Goal: Information Seeking & Learning: Learn about a topic

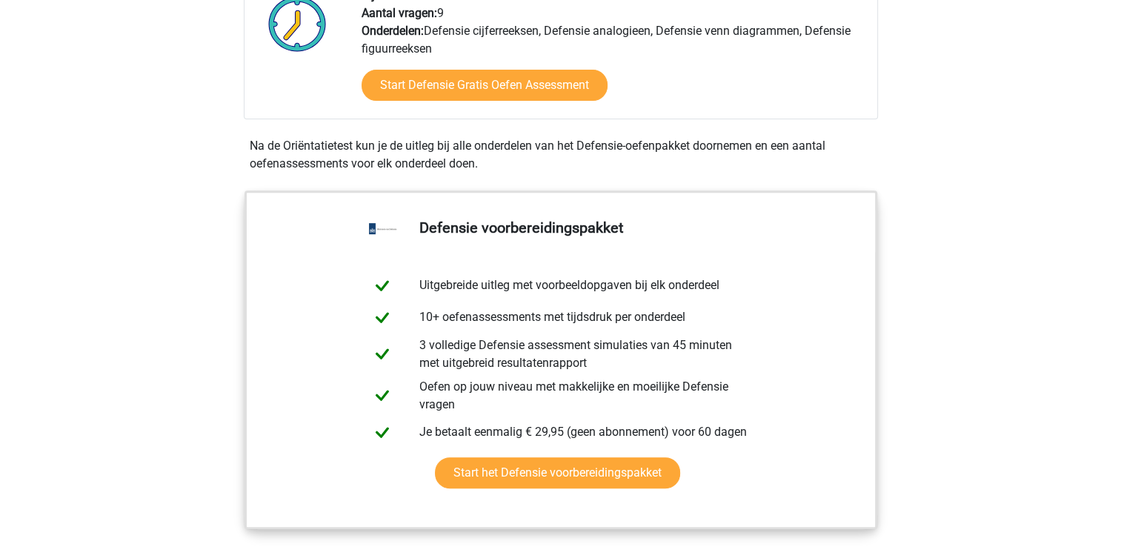
scroll to position [563, 0]
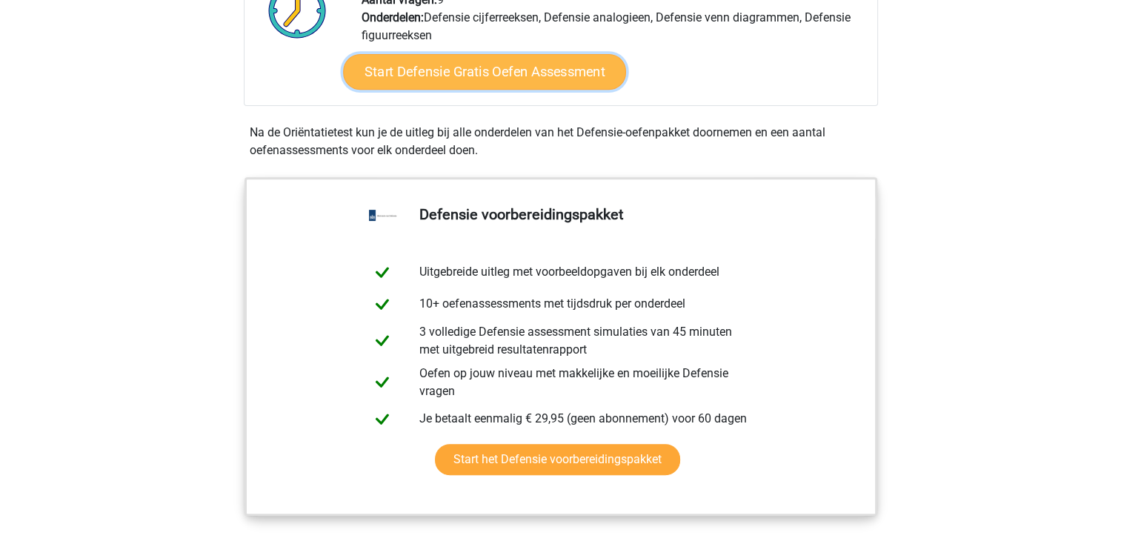
click at [509, 76] on link "Start Defensie Gratis Oefen Assessment" at bounding box center [484, 72] width 283 height 36
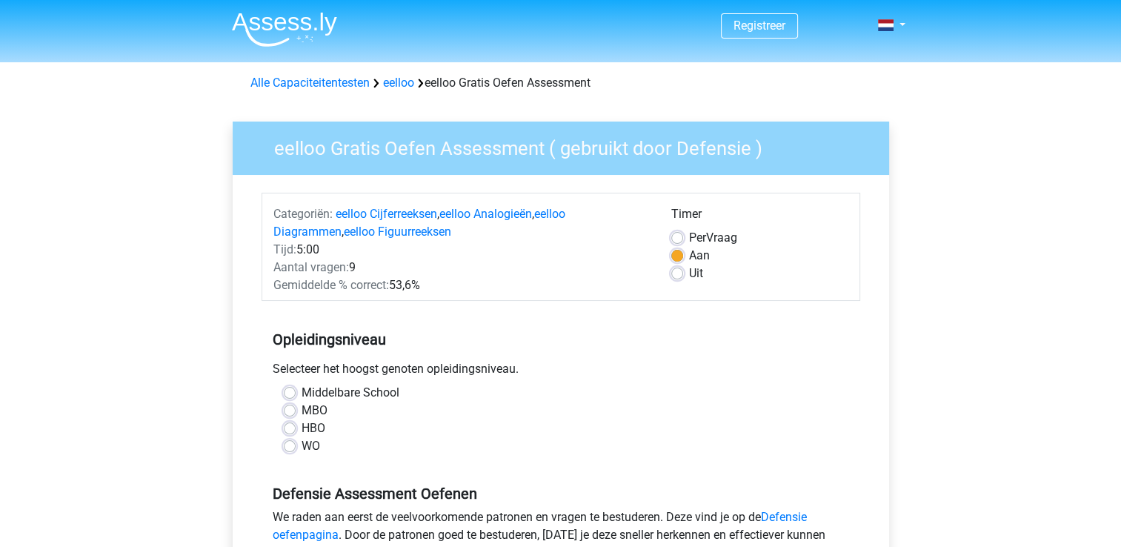
click at [301, 388] on label "Middelbare School" at bounding box center [350, 393] width 98 height 18
click at [293, 388] on input "Middelbare School" at bounding box center [290, 391] width 12 height 15
radio input "true"
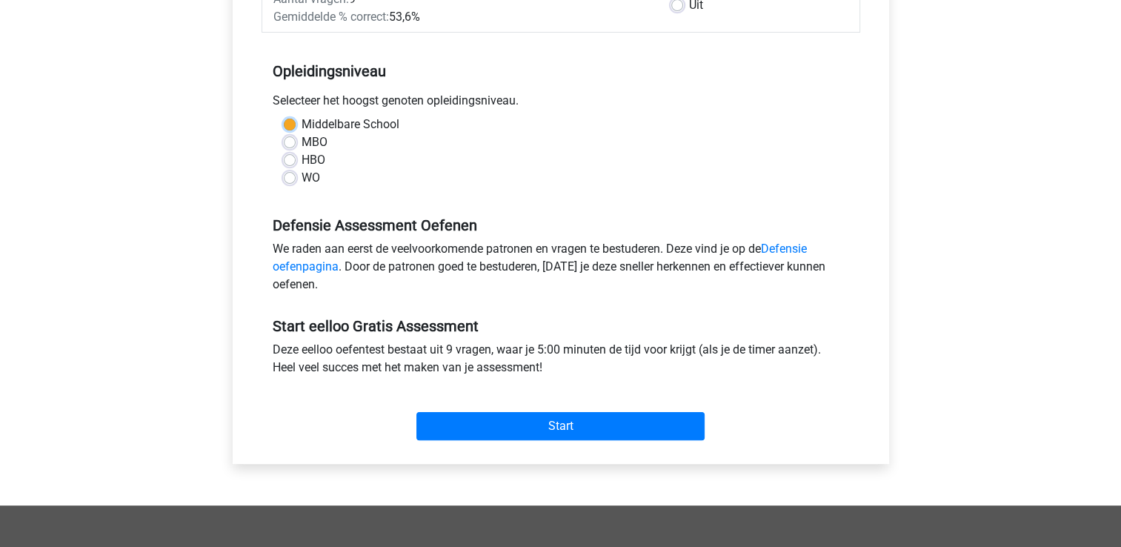
scroll to position [296, 0]
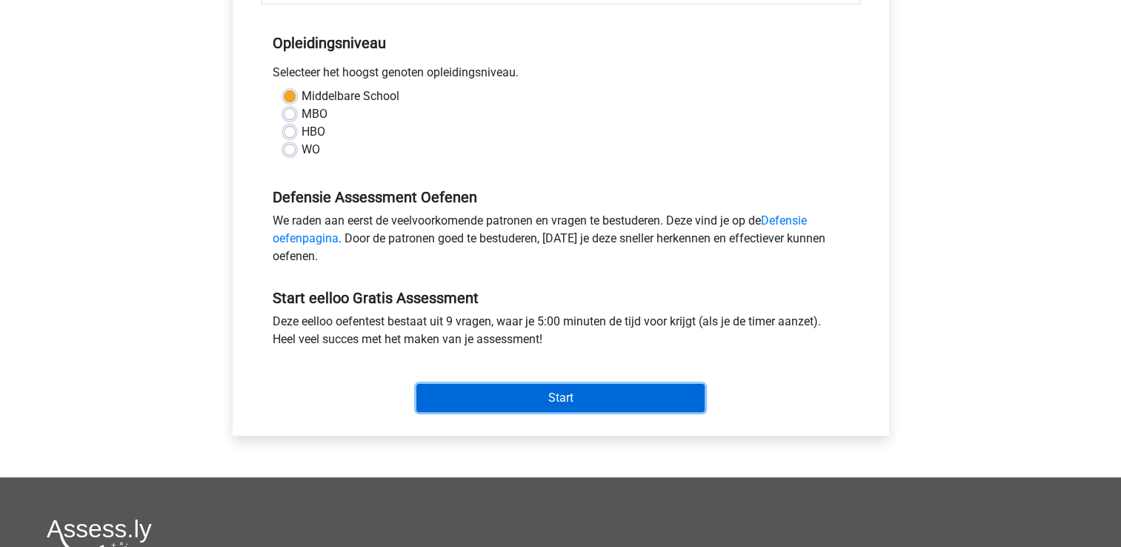
click at [553, 394] on input "Start" at bounding box center [560, 398] width 288 height 28
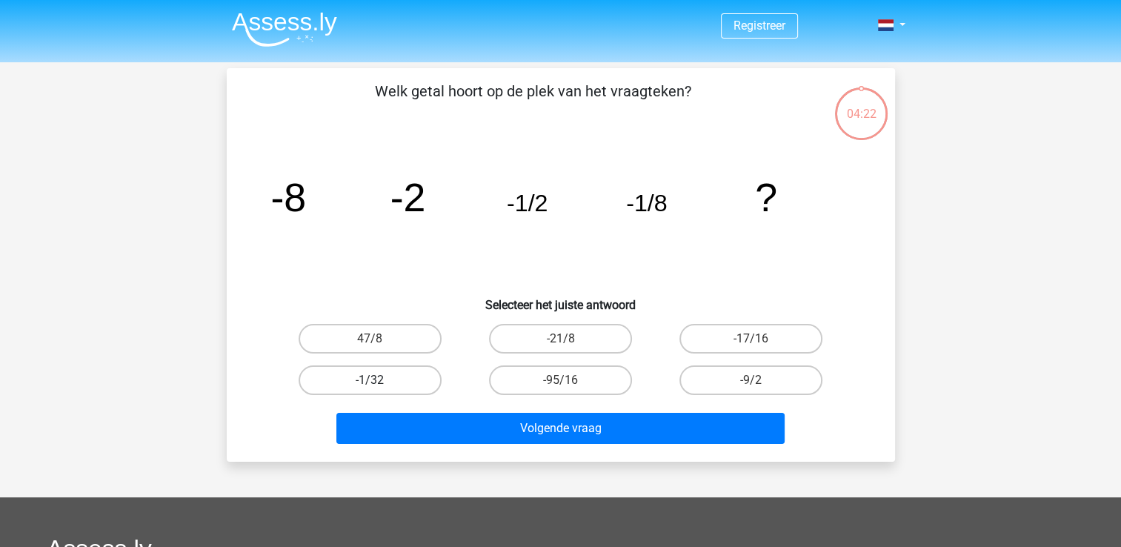
click at [382, 381] on label "-1/32" at bounding box center [369, 380] width 143 height 30
click at [379, 381] on input "-1/32" at bounding box center [375, 385] width 10 height 10
radio input "true"
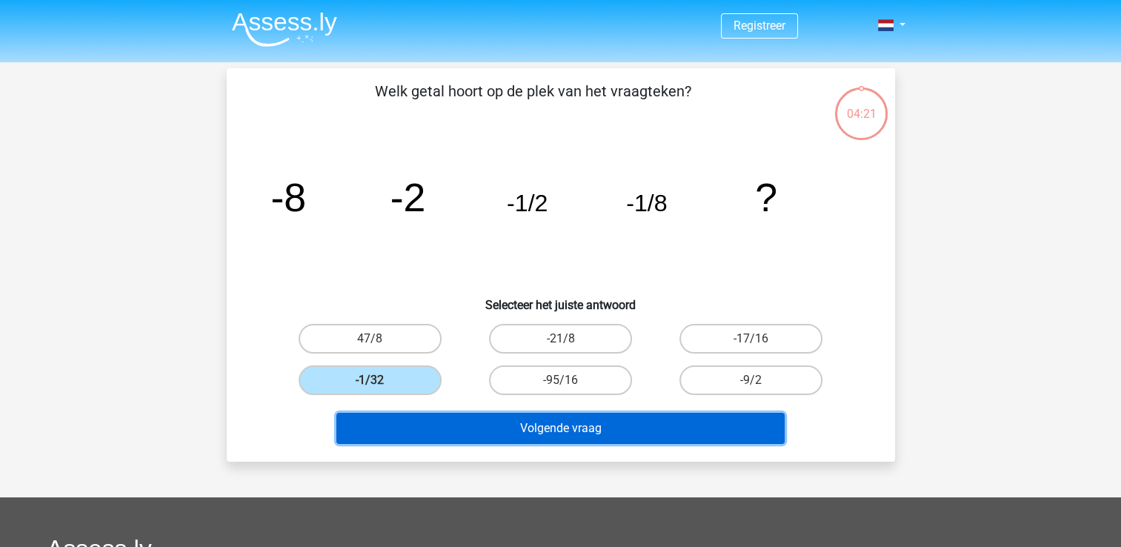
click at [543, 428] on button "Volgende vraag" at bounding box center [560, 428] width 448 height 31
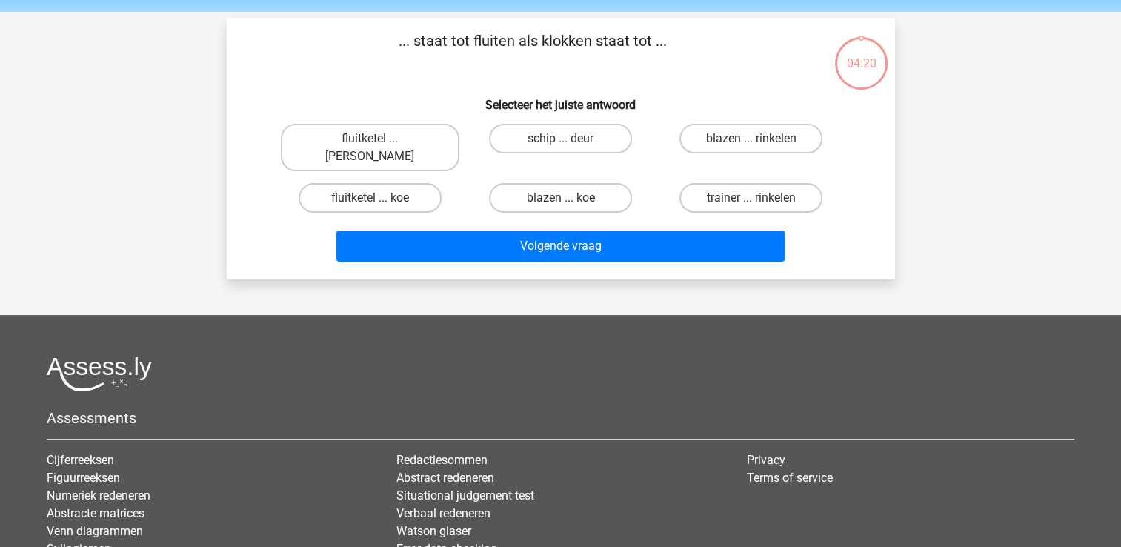
scroll to position [68, 0]
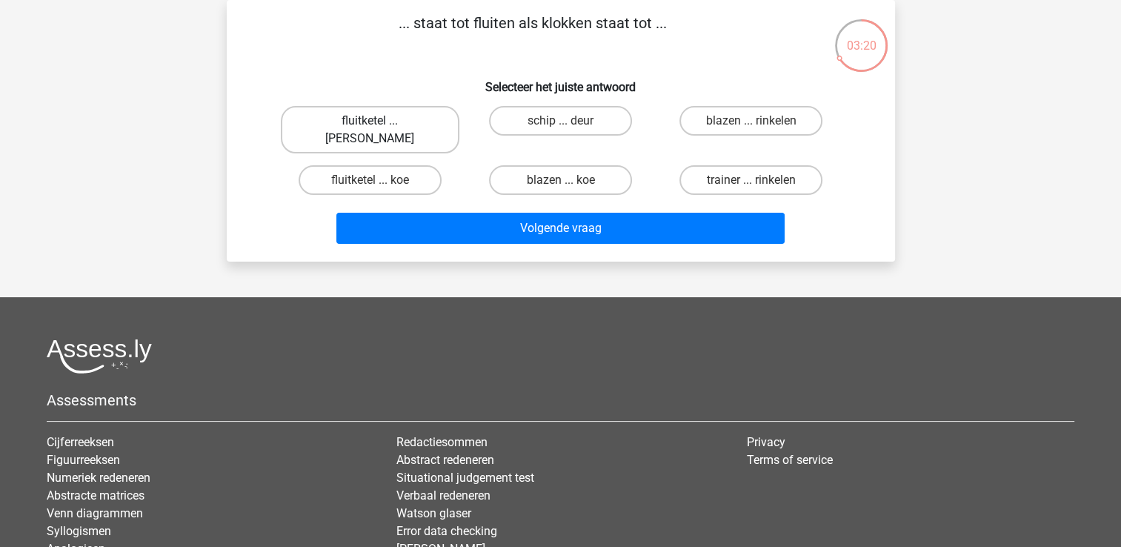
click at [389, 129] on label "fluitketel ... luiden" at bounding box center [370, 129] width 179 height 47
click at [379, 129] on input "fluitketel ... luiden" at bounding box center [375, 126] width 10 height 10
radio input "true"
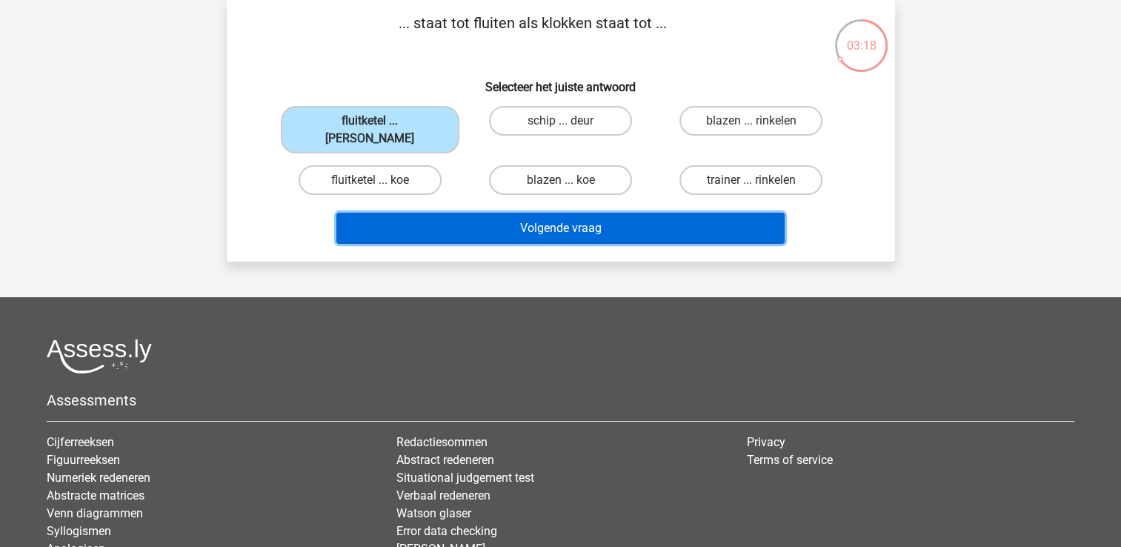
click at [523, 213] on button "Volgende vraag" at bounding box center [560, 228] width 448 height 31
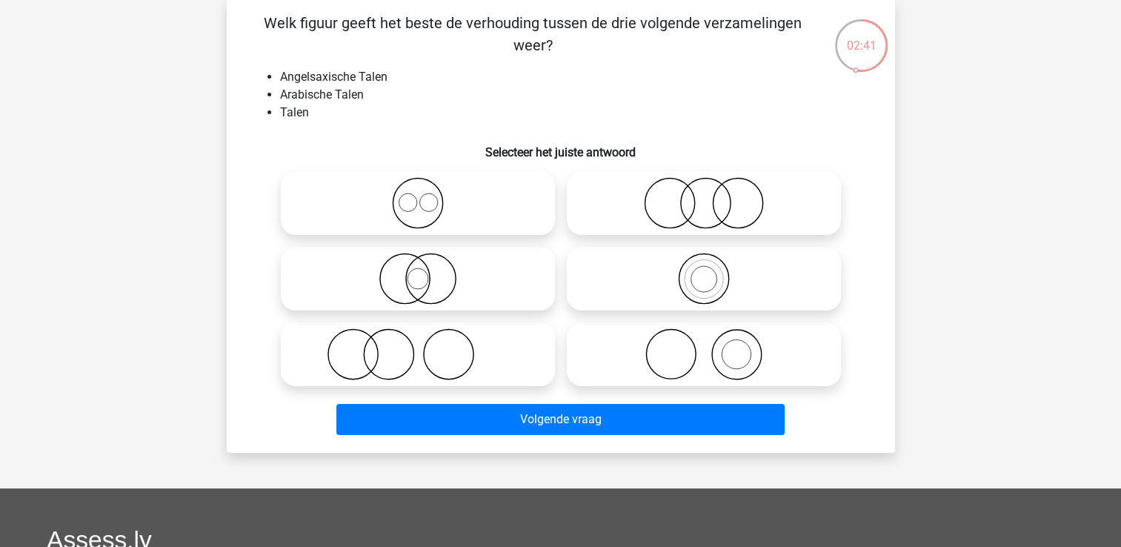
click at [489, 353] on icon at bounding box center [418, 354] width 262 height 52
click at [427, 347] on input "radio" at bounding box center [423, 342] width 10 height 10
radio input "true"
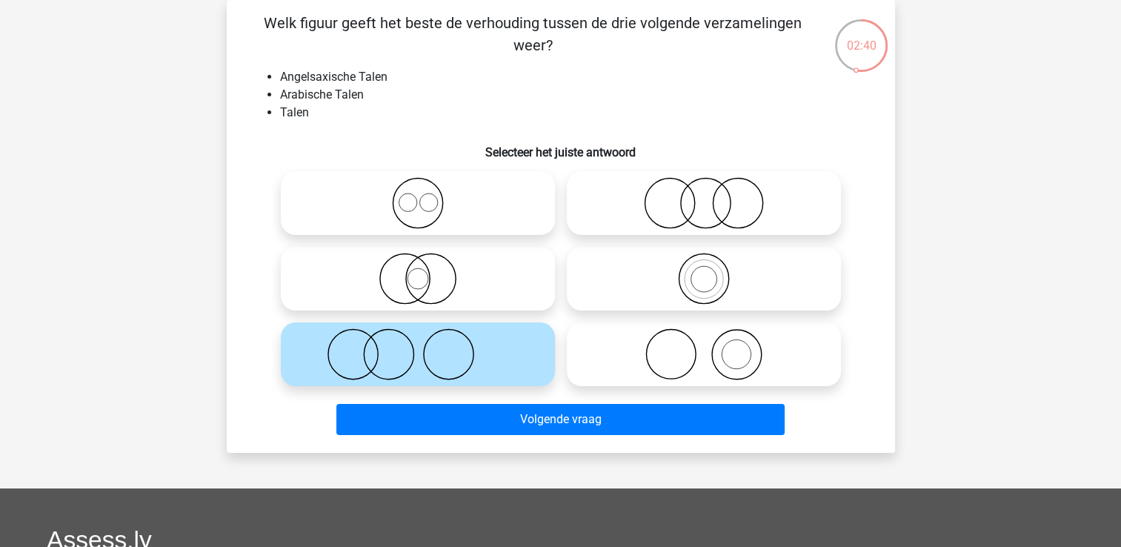
click at [687, 200] on icon at bounding box center [704, 203] width 262 height 52
click at [704, 196] on input "radio" at bounding box center [709, 191] width 10 height 10
radio input "true"
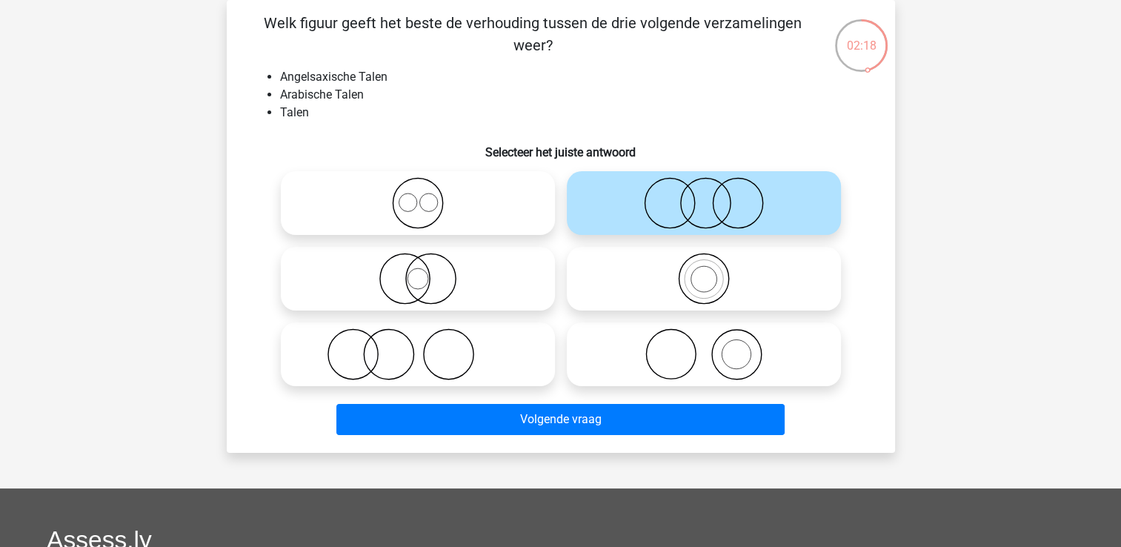
click at [696, 289] on icon at bounding box center [704, 279] width 262 height 52
click at [704, 271] on input "radio" at bounding box center [709, 266] width 10 height 10
radio input "true"
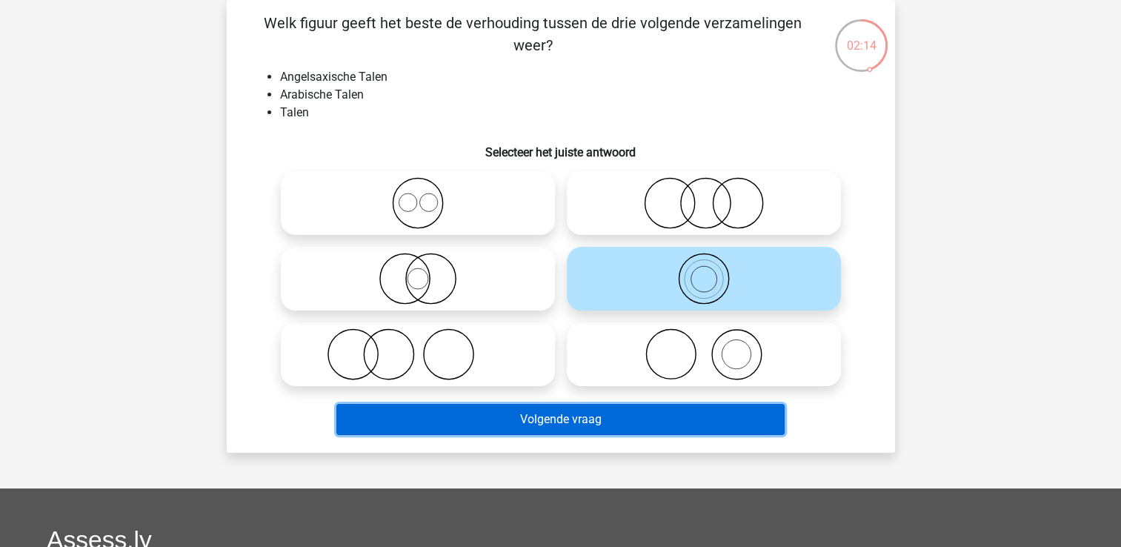
click at [596, 426] on button "Volgende vraag" at bounding box center [560, 419] width 448 height 31
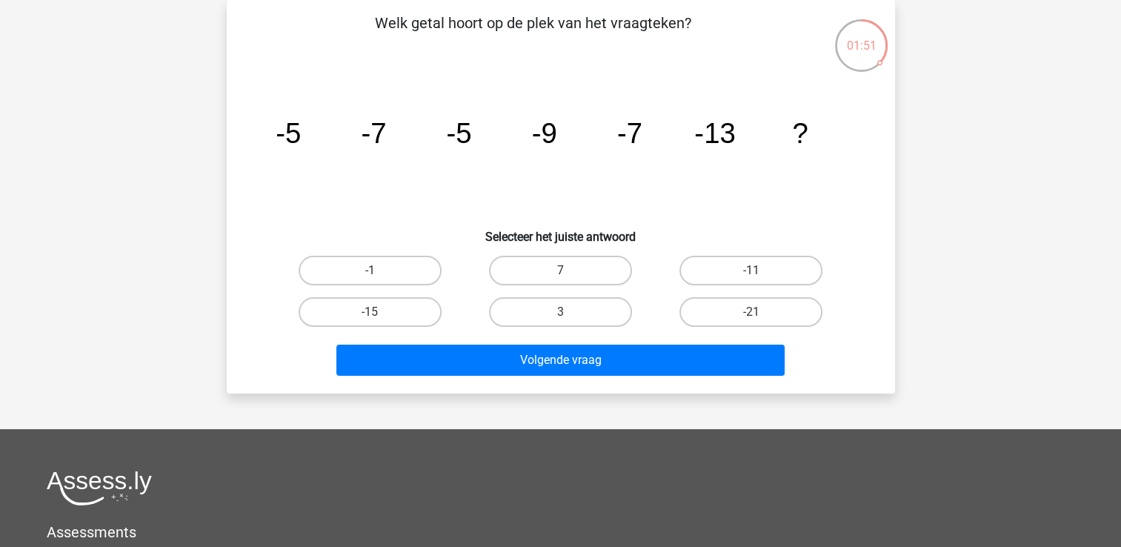
click at [751, 271] on input "-11" at bounding box center [756, 275] width 10 height 10
radio input "true"
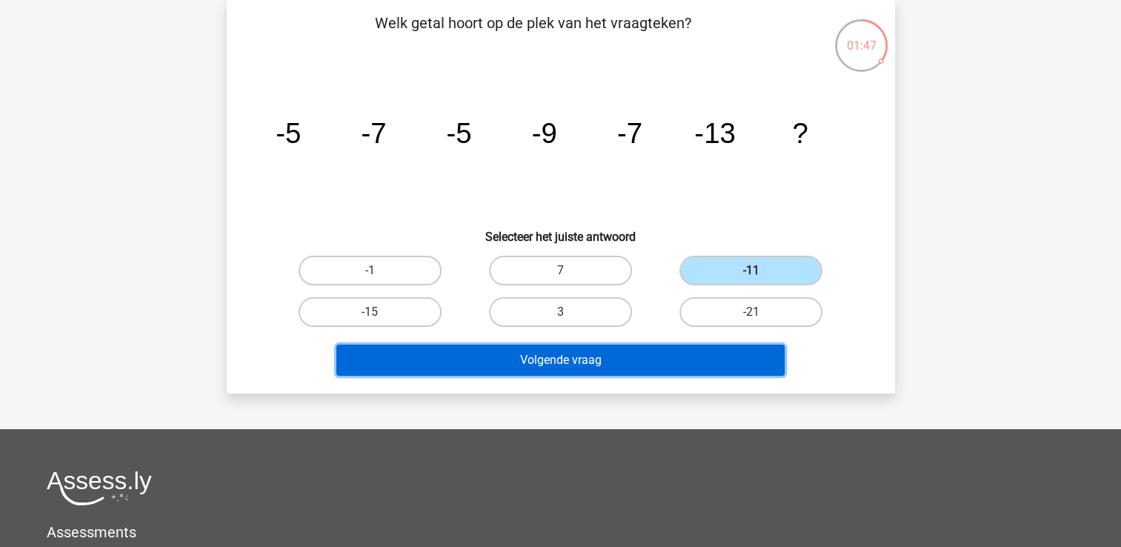
click at [618, 367] on button "Volgende vraag" at bounding box center [560, 359] width 448 height 31
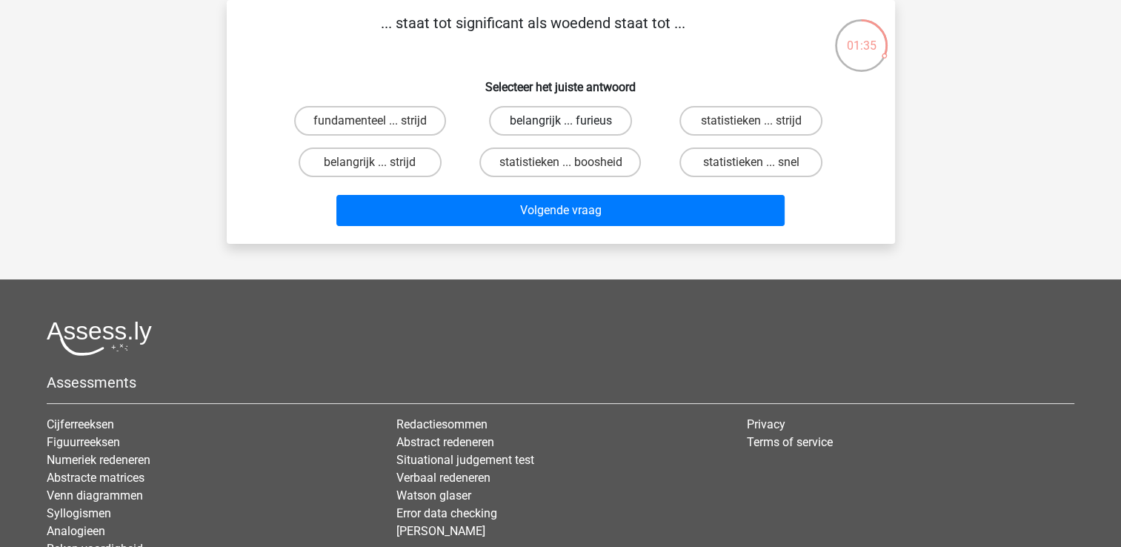
click at [538, 117] on label "belangrijk ... furieus" at bounding box center [560, 121] width 143 height 30
click at [560, 121] on input "belangrijk ... furieus" at bounding box center [565, 126] width 10 height 10
radio input "true"
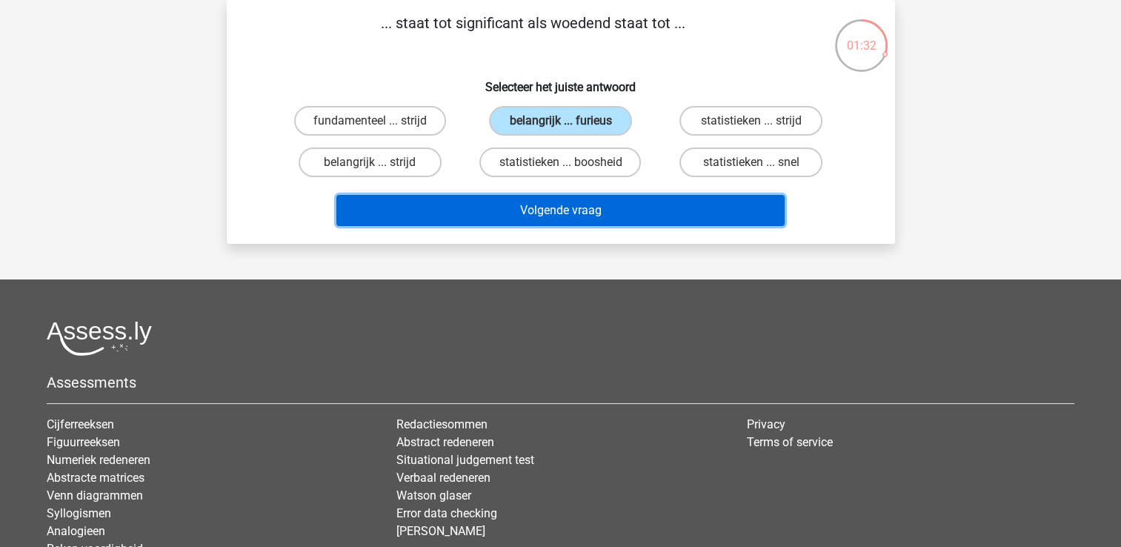
click at [538, 212] on button "Volgende vraag" at bounding box center [560, 210] width 448 height 31
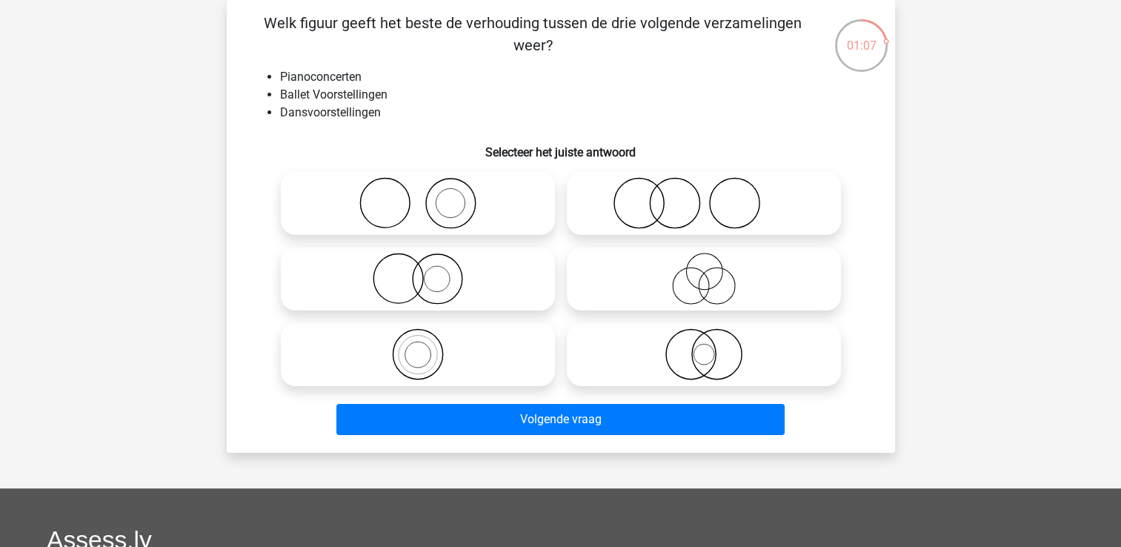
click at [670, 212] on icon at bounding box center [704, 203] width 262 height 52
click at [704, 196] on input "radio" at bounding box center [709, 191] width 10 height 10
radio input "true"
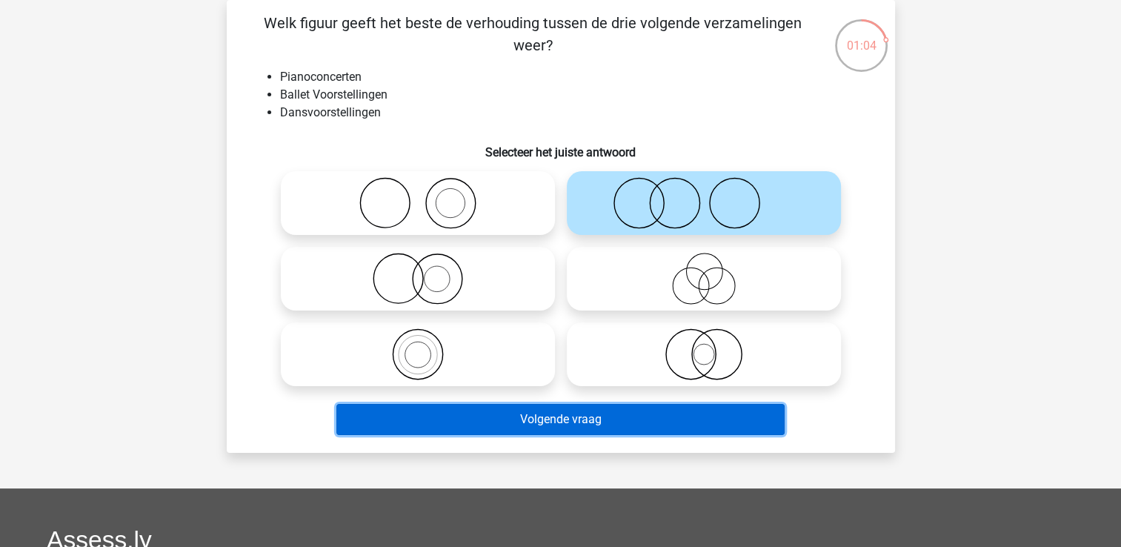
click at [590, 418] on button "Volgende vraag" at bounding box center [560, 419] width 448 height 31
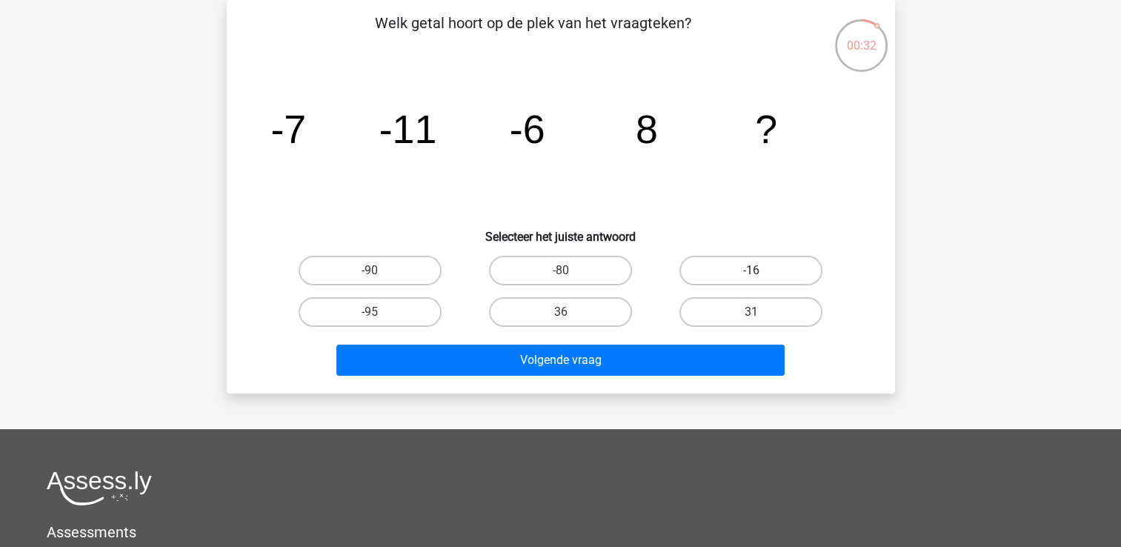
click at [736, 272] on label "-16" at bounding box center [750, 271] width 143 height 30
click at [751, 272] on input "-16" at bounding box center [756, 275] width 10 height 10
radio input "true"
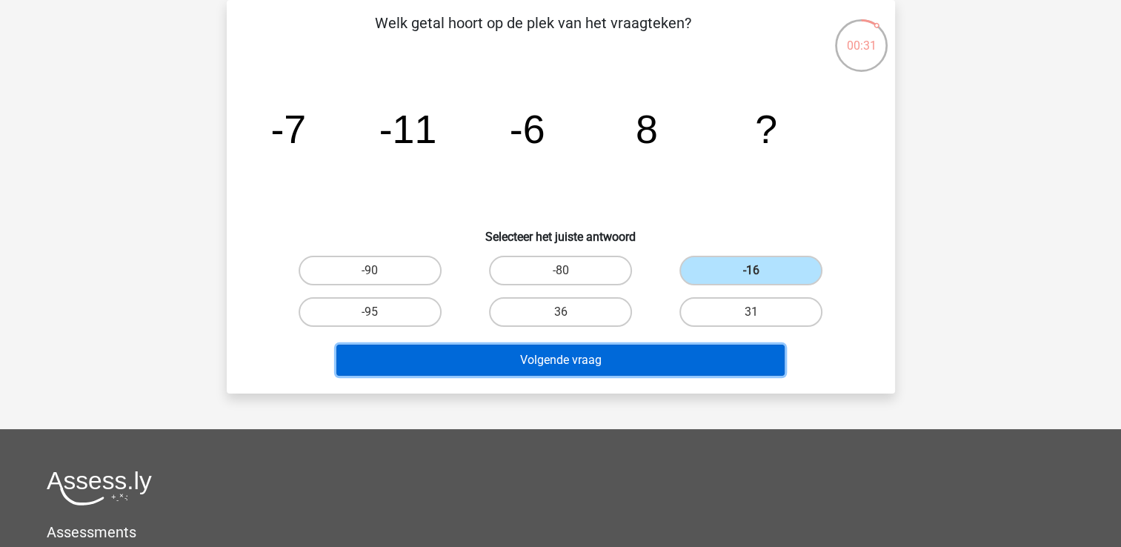
click at [691, 365] on button "Volgende vraag" at bounding box center [560, 359] width 448 height 31
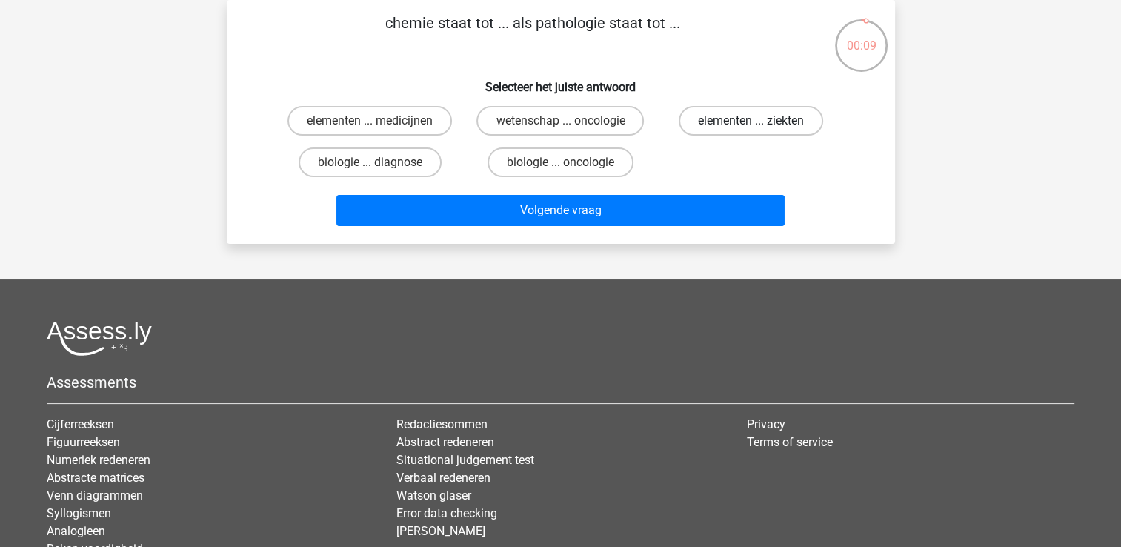
click at [751, 119] on label "elementen ... ziekten" at bounding box center [750, 121] width 144 height 30
click at [751, 121] on input "elementen ... ziekten" at bounding box center [756, 126] width 10 height 10
radio input "true"
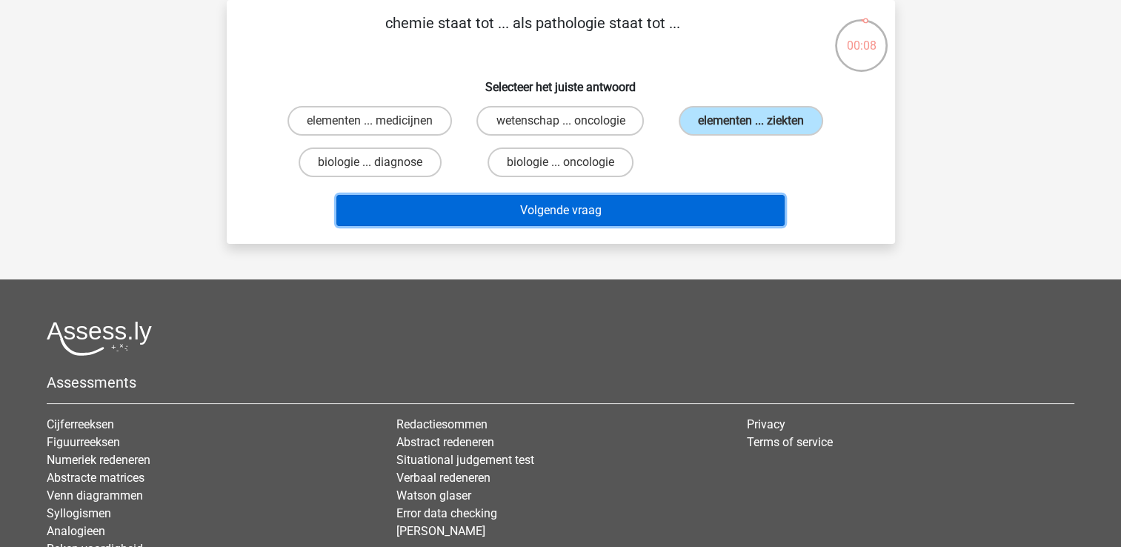
click at [530, 215] on button "Volgende vraag" at bounding box center [560, 210] width 448 height 31
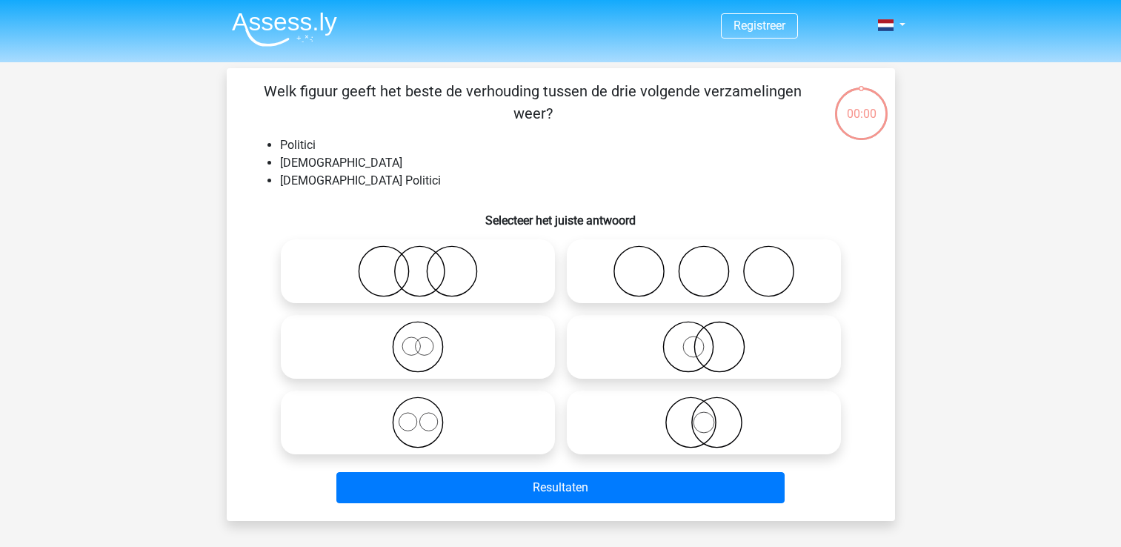
scroll to position [68, 0]
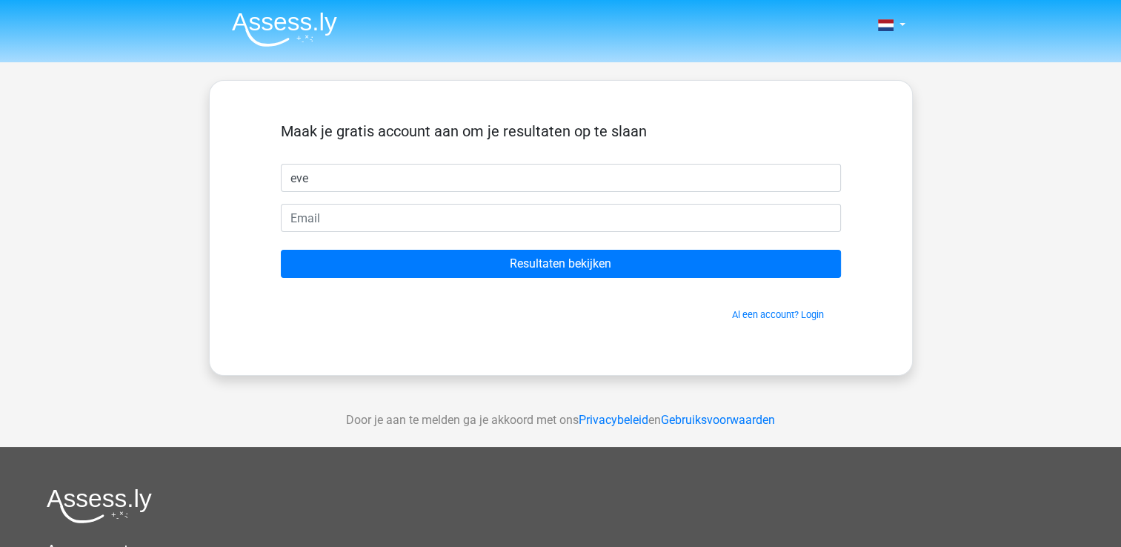
type input "eve"
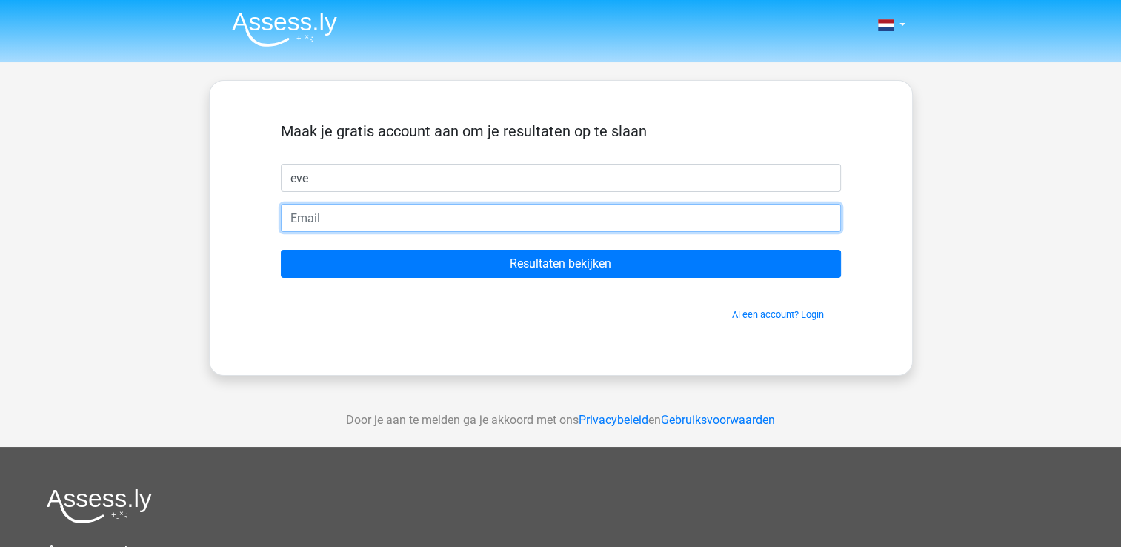
click at [312, 224] on input "email" at bounding box center [561, 218] width 560 height 28
type input "[EMAIL_ADDRESS][DOMAIN_NAME]"
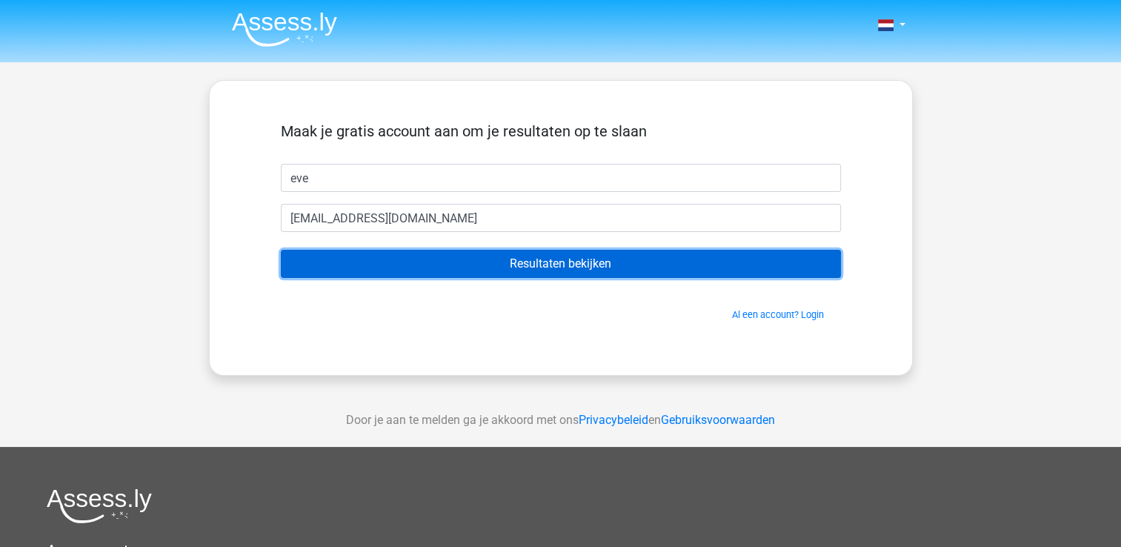
click at [538, 266] on input "Resultaten bekijken" at bounding box center [561, 264] width 560 height 28
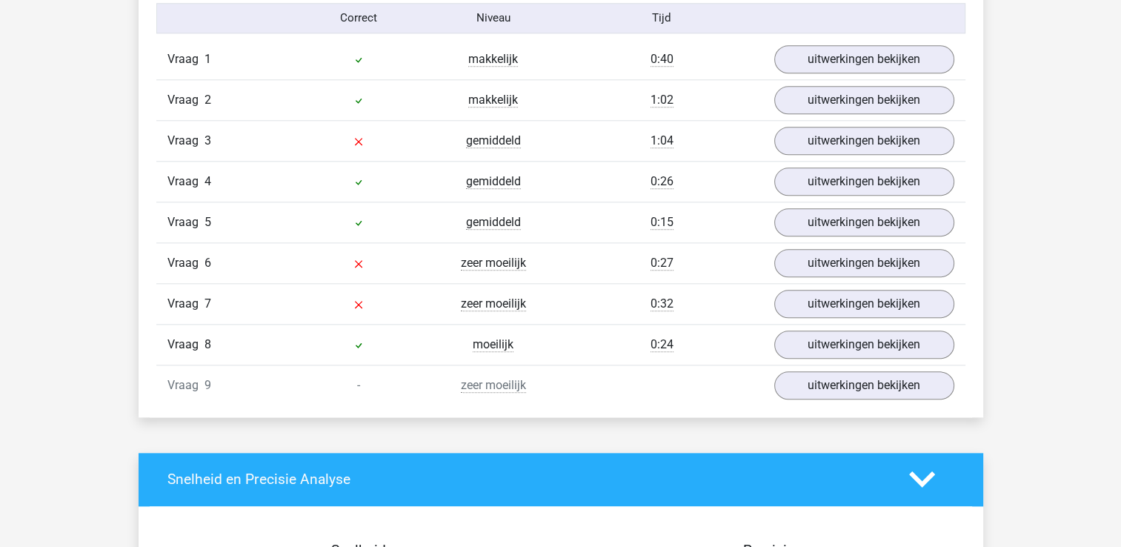
scroll to position [1658, 0]
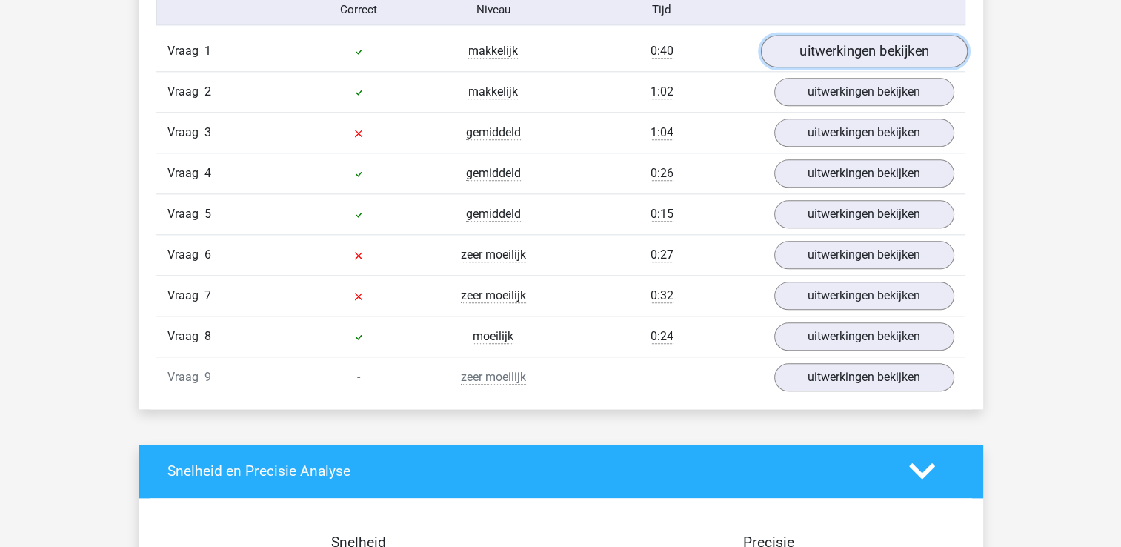
click at [863, 58] on link "uitwerkingen bekijken" at bounding box center [863, 51] width 207 height 33
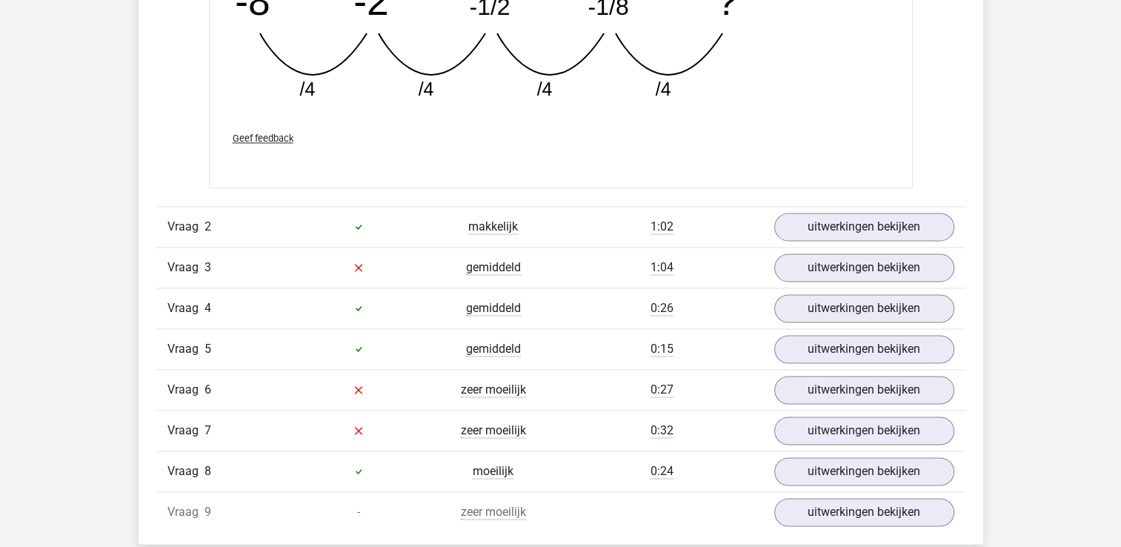
scroll to position [2201, 0]
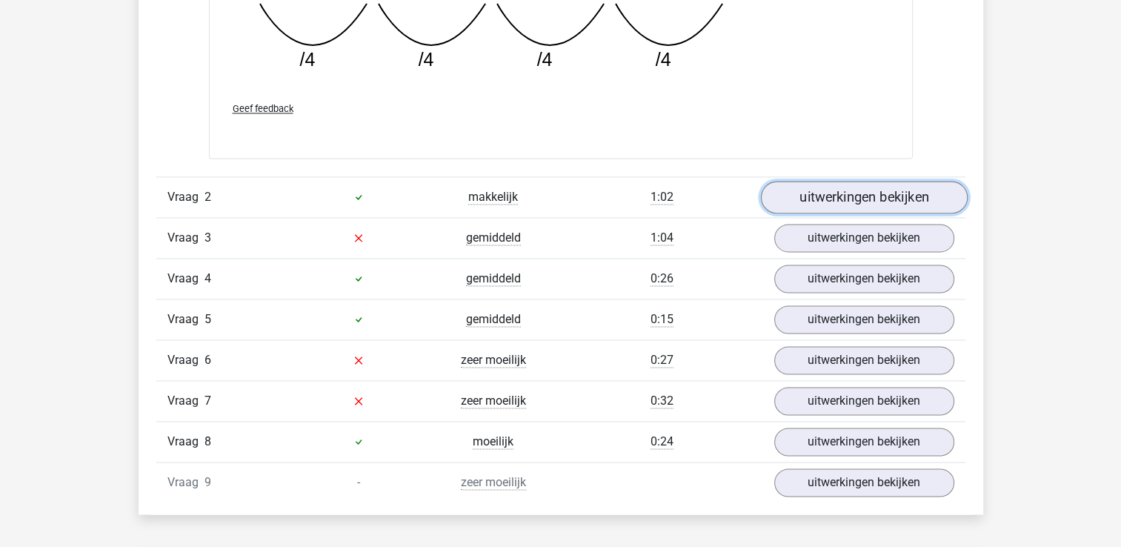
click at [838, 194] on link "uitwerkingen bekijken" at bounding box center [863, 197] width 207 height 33
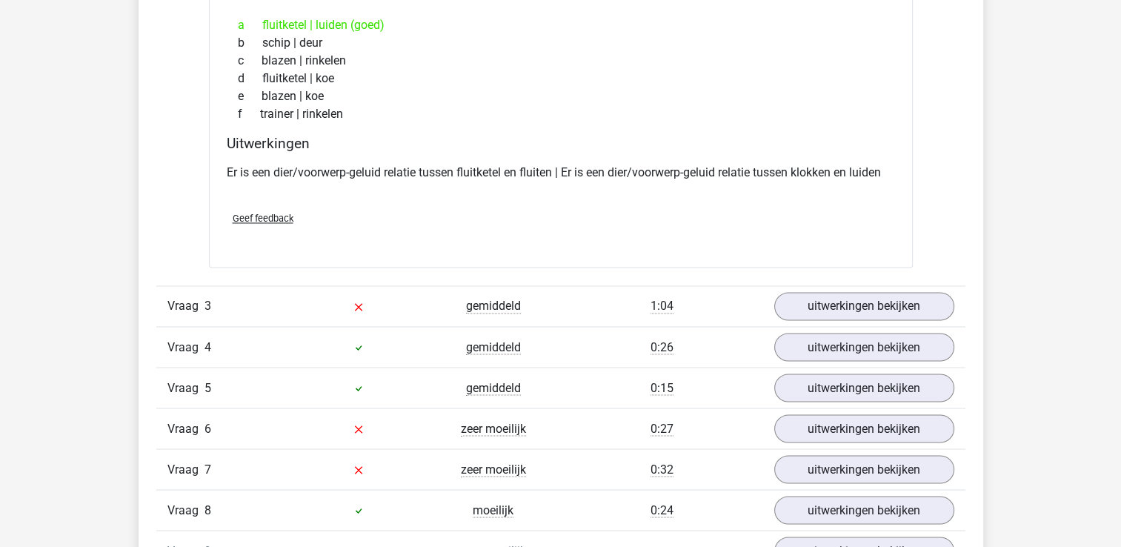
scroll to position [2516, 0]
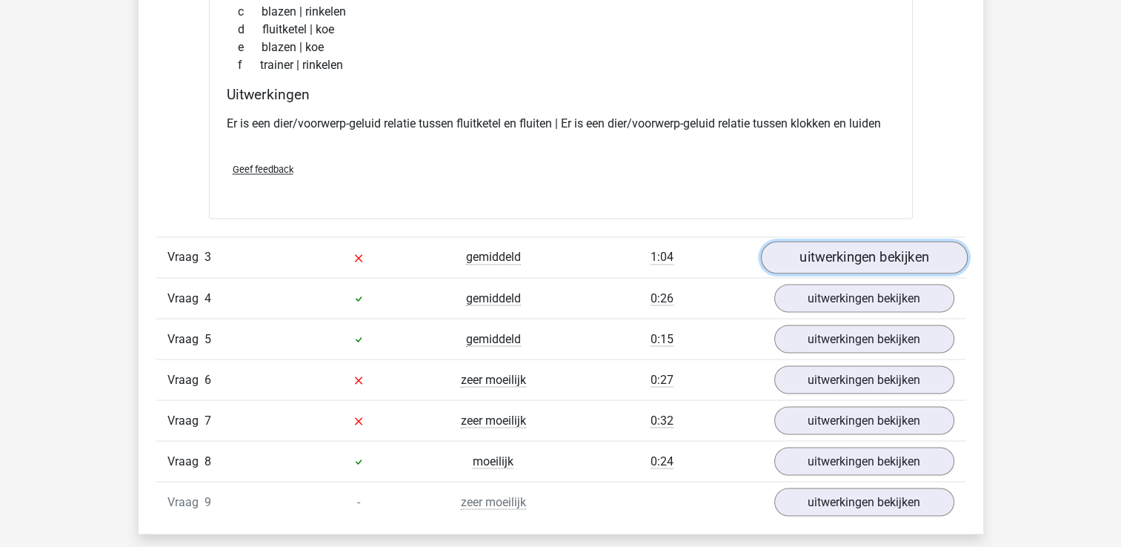
click at [810, 261] on link "uitwerkingen bekijken" at bounding box center [863, 257] width 207 height 33
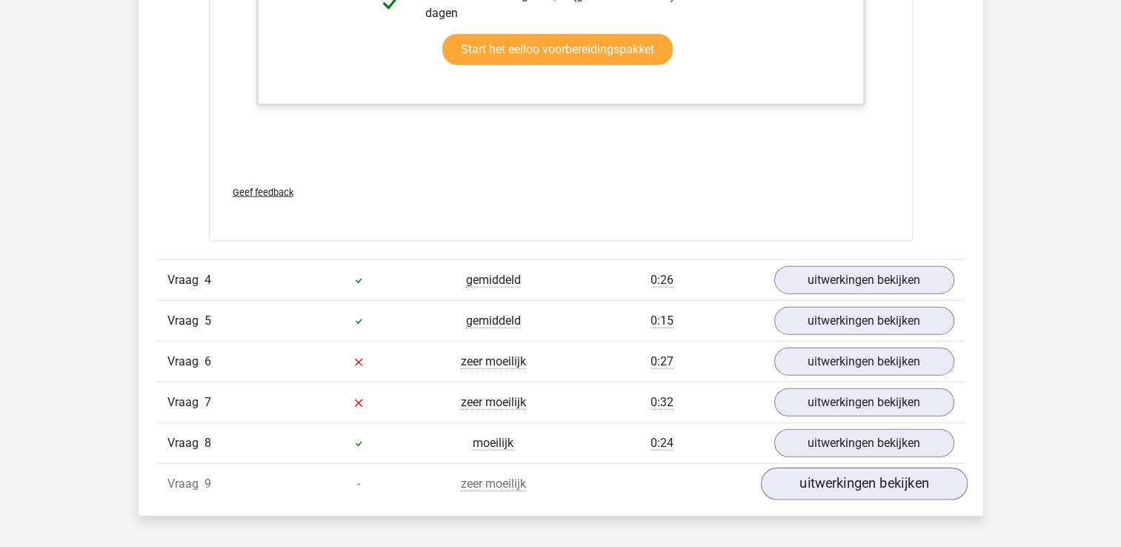
scroll to position [3492, 0]
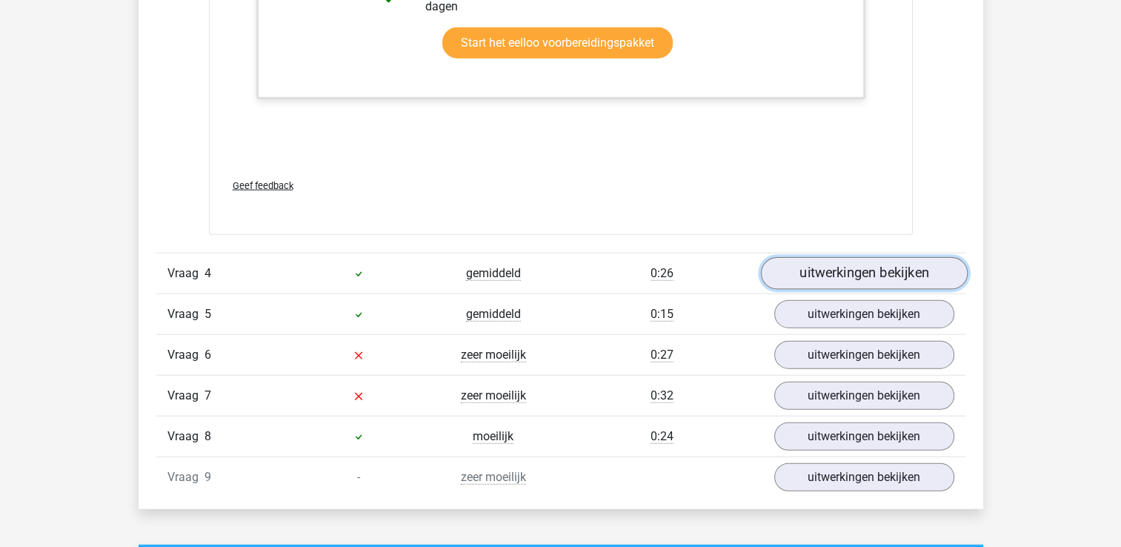
click at [827, 273] on link "uitwerkingen bekijken" at bounding box center [863, 273] width 207 height 33
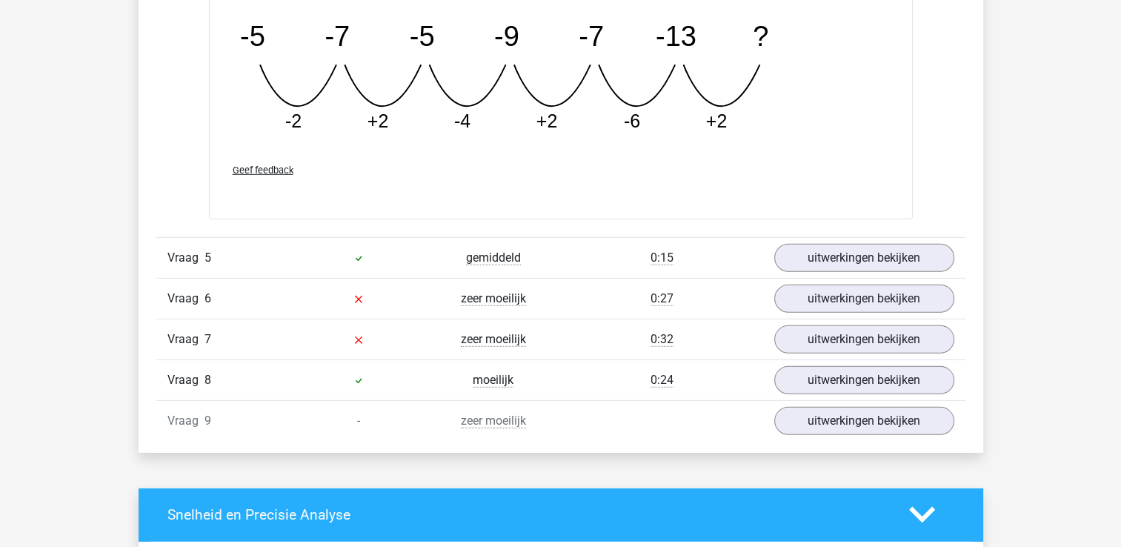
scroll to position [4240, 0]
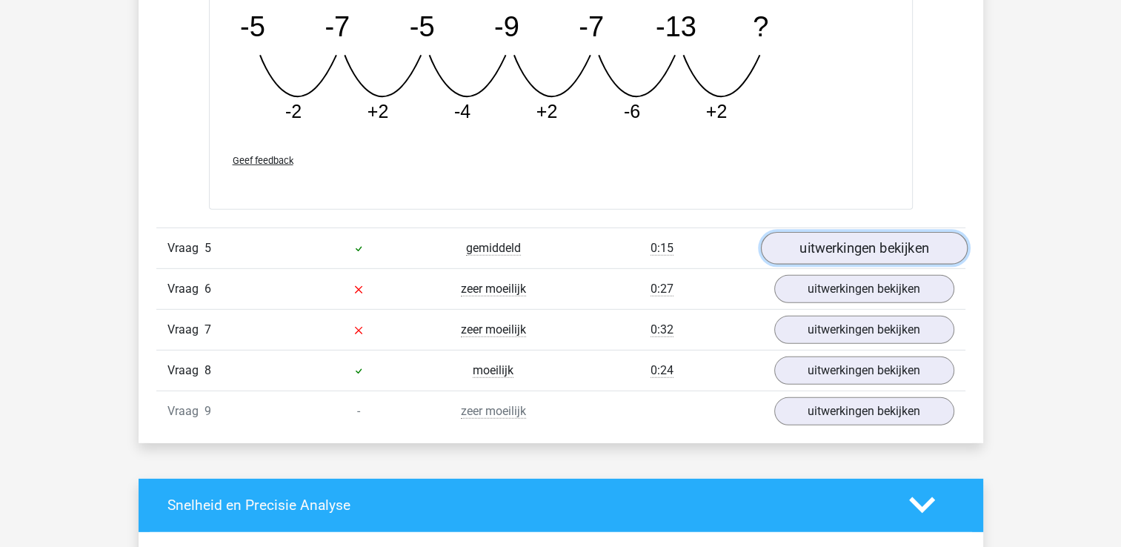
click at [840, 252] on link "uitwerkingen bekijken" at bounding box center [863, 248] width 207 height 33
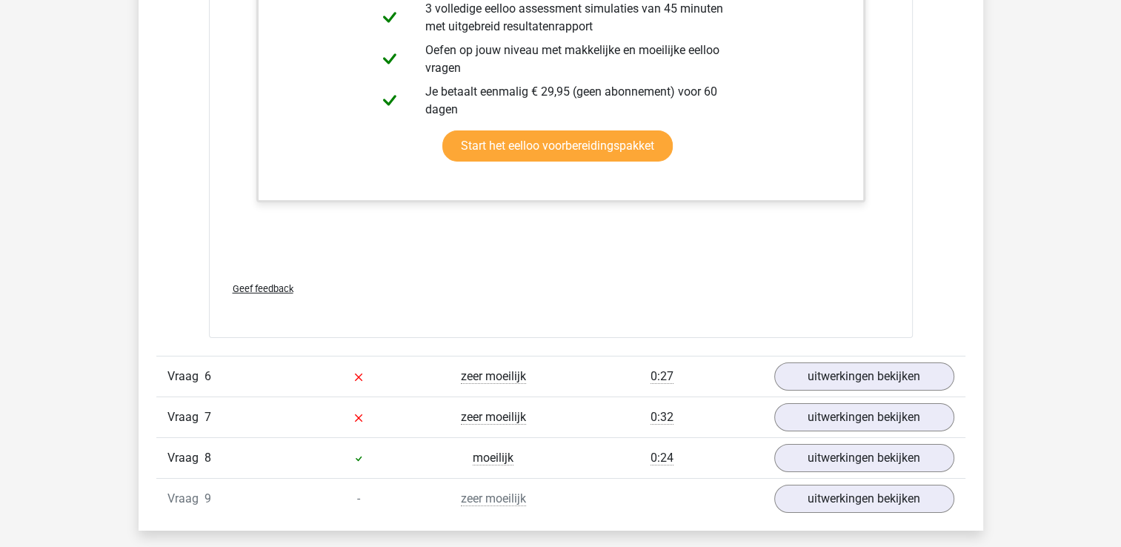
scroll to position [4921, 0]
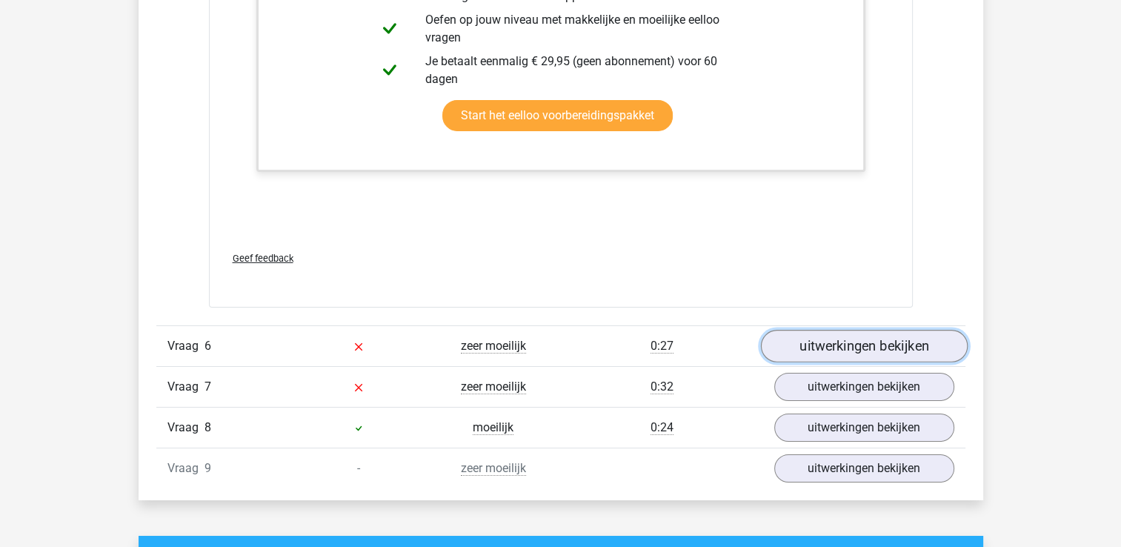
click at [870, 341] on link "uitwerkingen bekijken" at bounding box center [863, 346] width 207 height 33
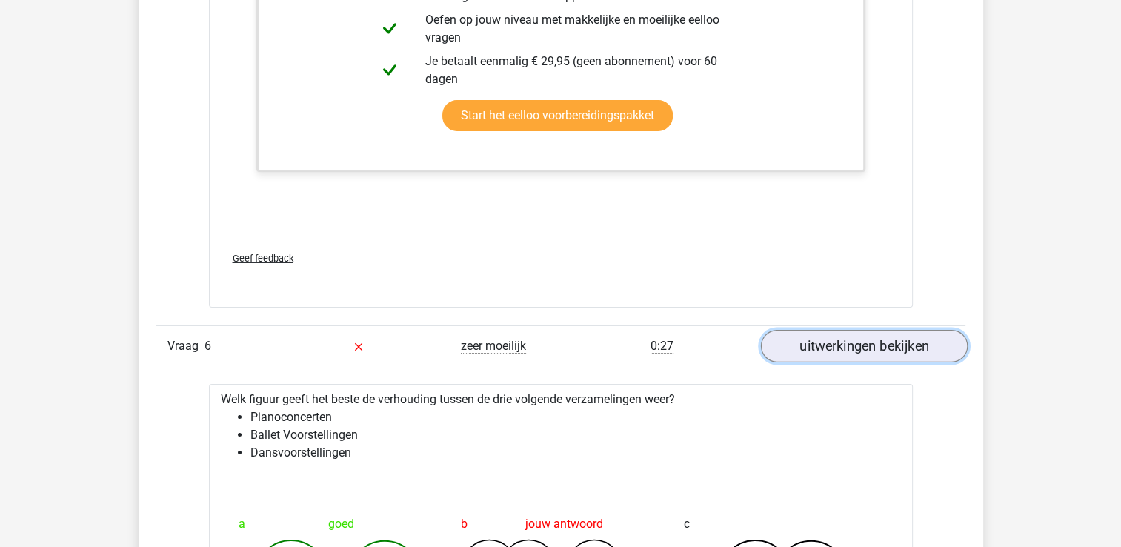
click at [870, 341] on link "uitwerkingen bekijken" at bounding box center [863, 346] width 207 height 33
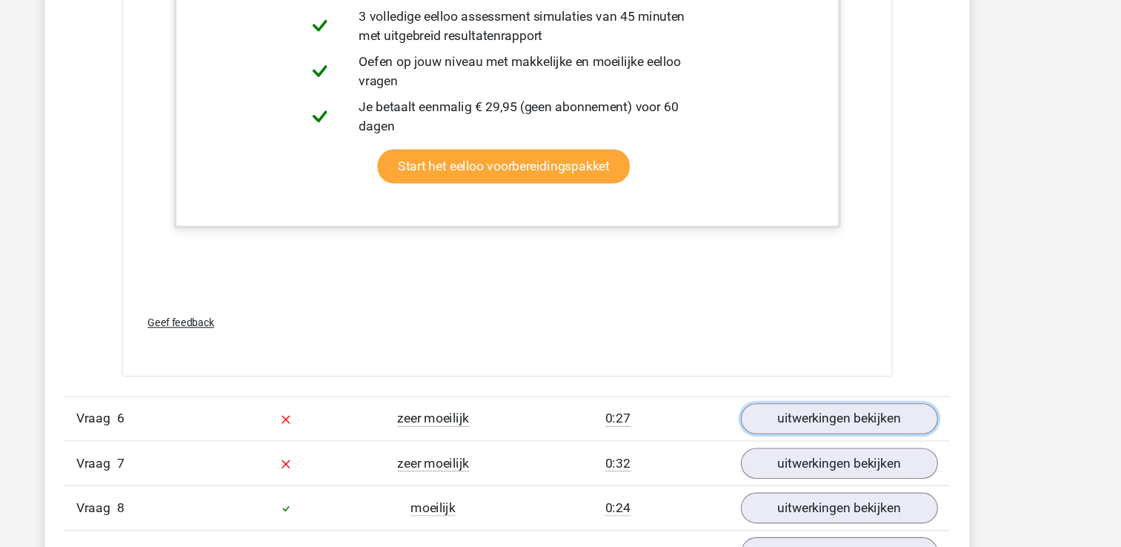
scroll to position [4895, 0]
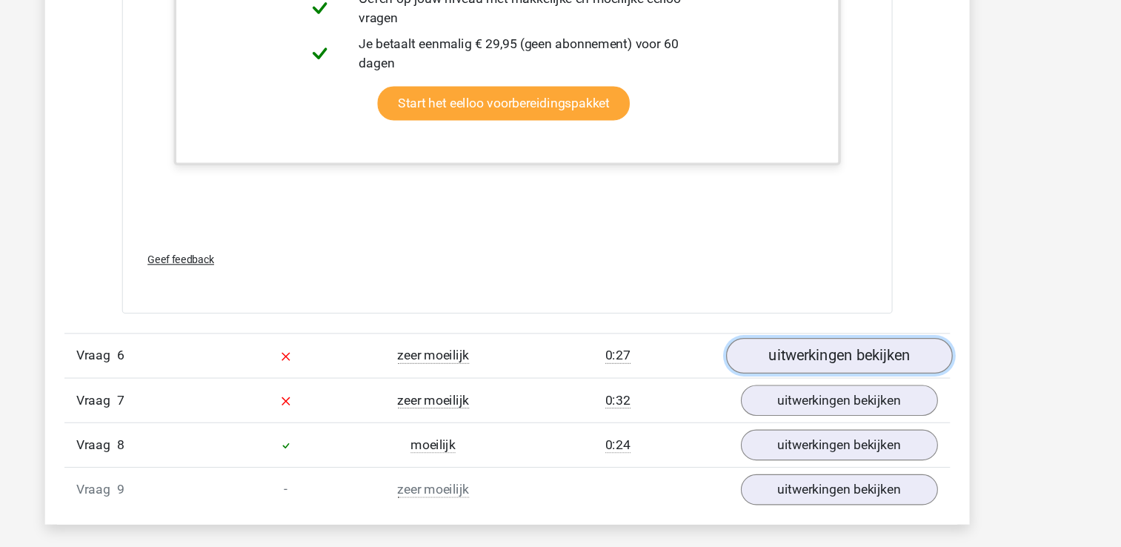
click at [856, 367] on link "uitwerkingen bekijken" at bounding box center [863, 372] width 207 height 33
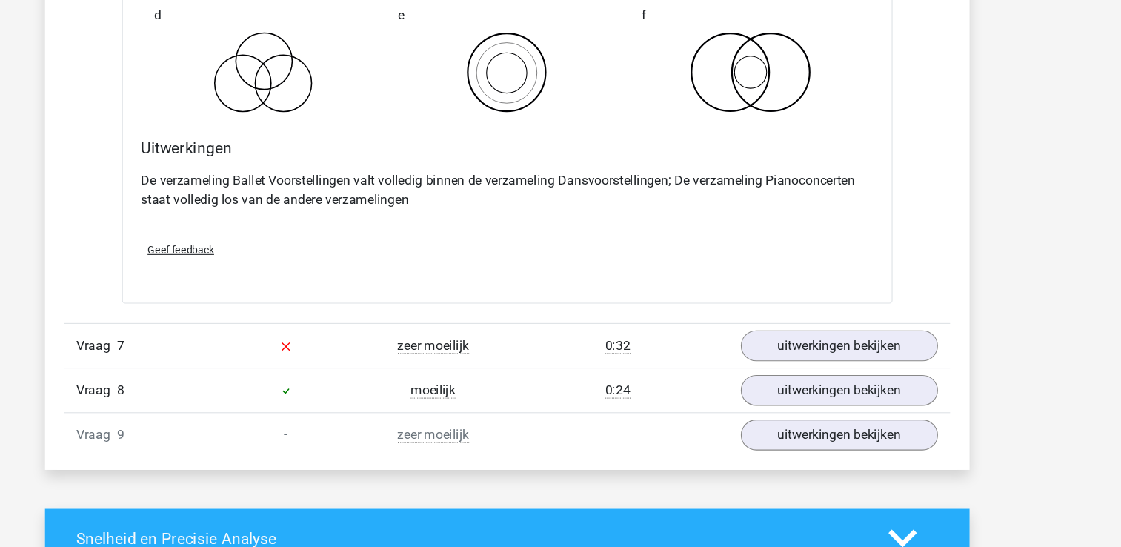
scroll to position [5547, 0]
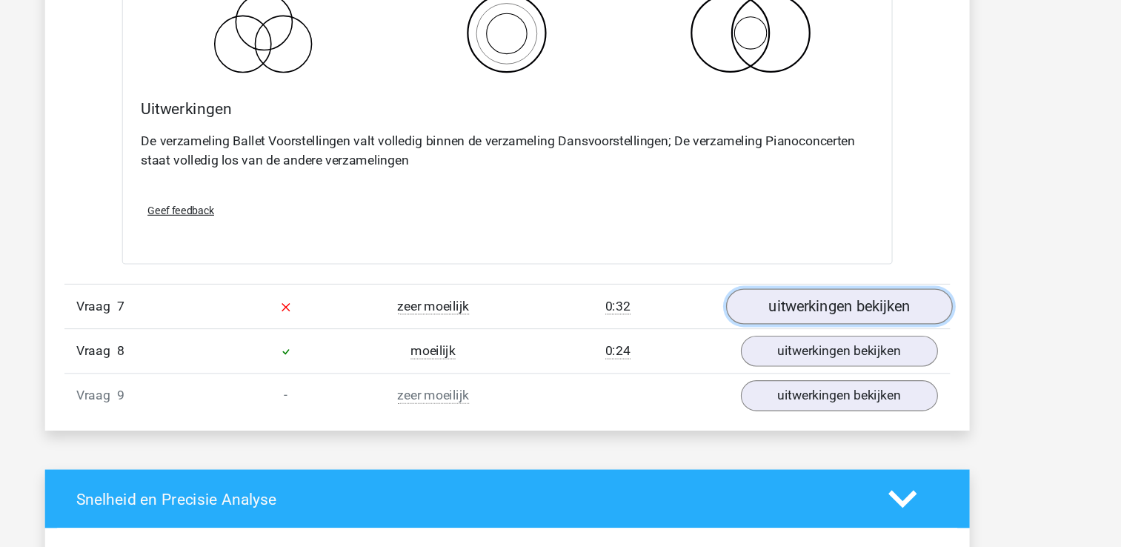
click at [849, 326] on link "uitwerkingen bekijken" at bounding box center [863, 326] width 207 height 33
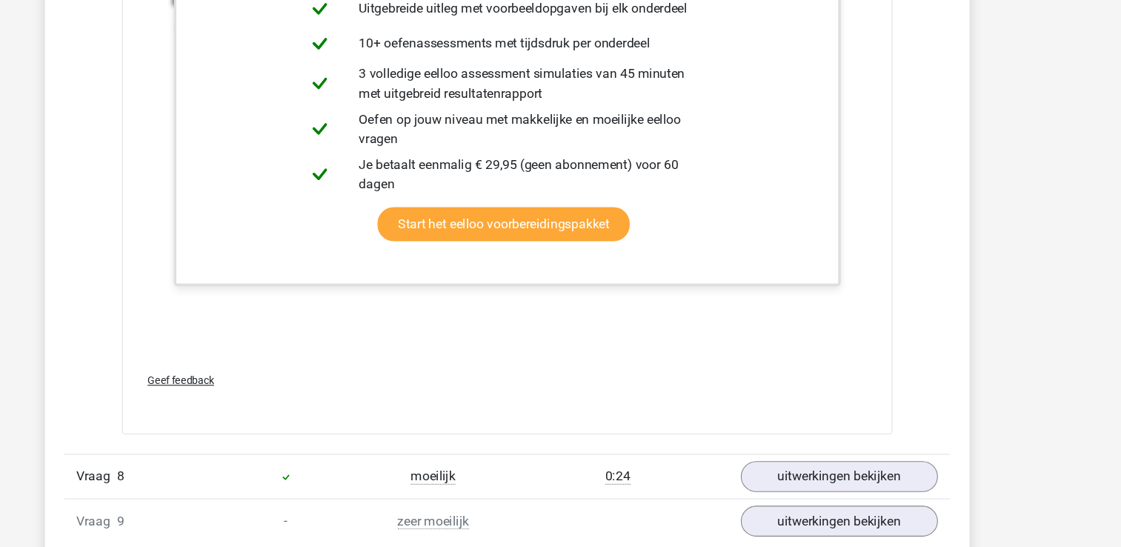
scroll to position [6364, 0]
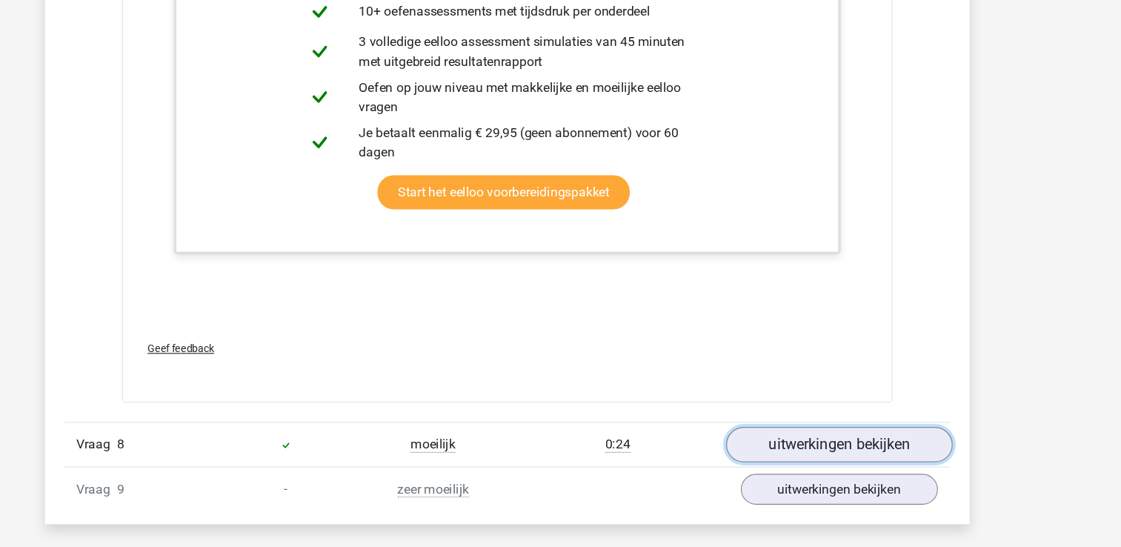
click at [872, 453] on link "uitwerkingen bekijken" at bounding box center [863, 452] width 207 height 33
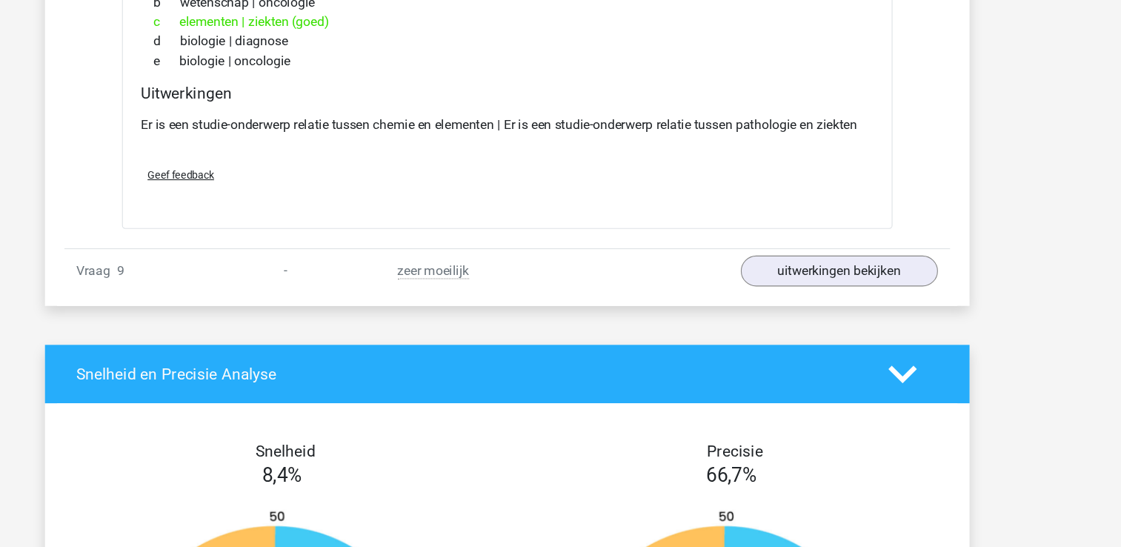
scroll to position [6906, 0]
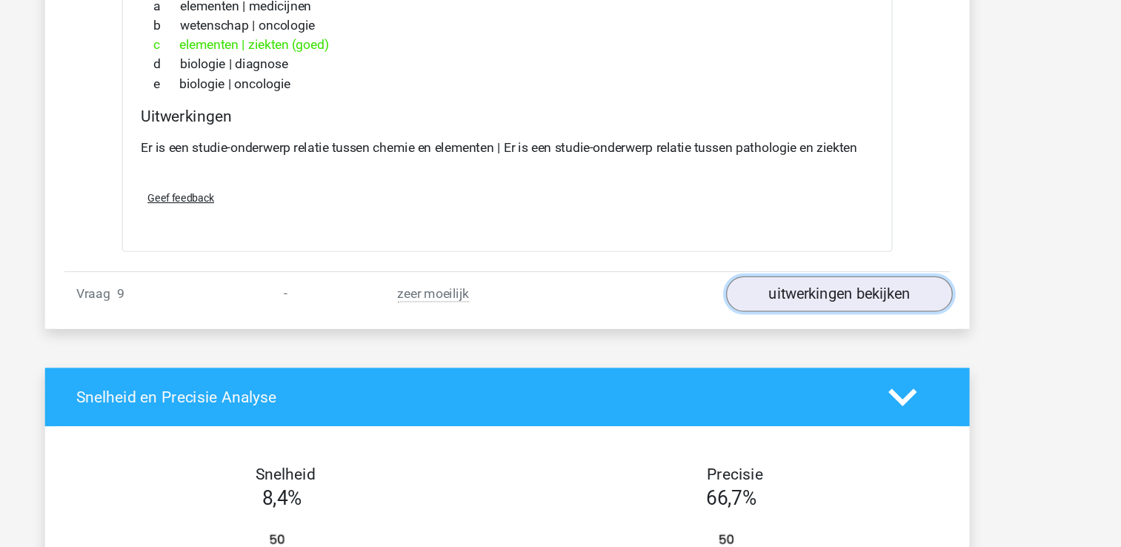
click at [872, 257] on link "uitwerkingen bekijken" at bounding box center [863, 268] width 207 height 33
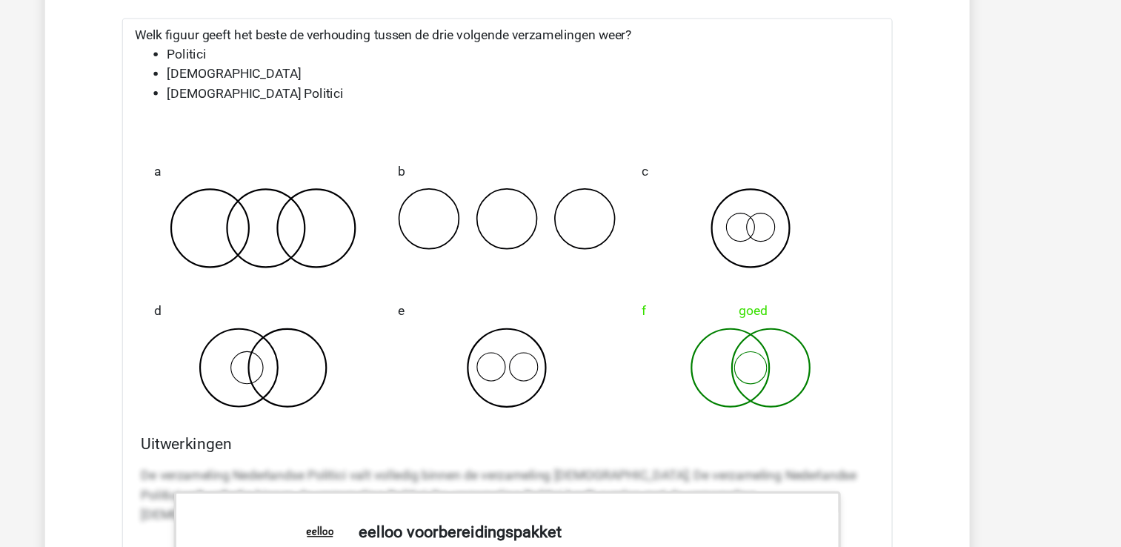
scroll to position [7148, 0]
